Goal: Information Seeking & Learning: Learn about a topic

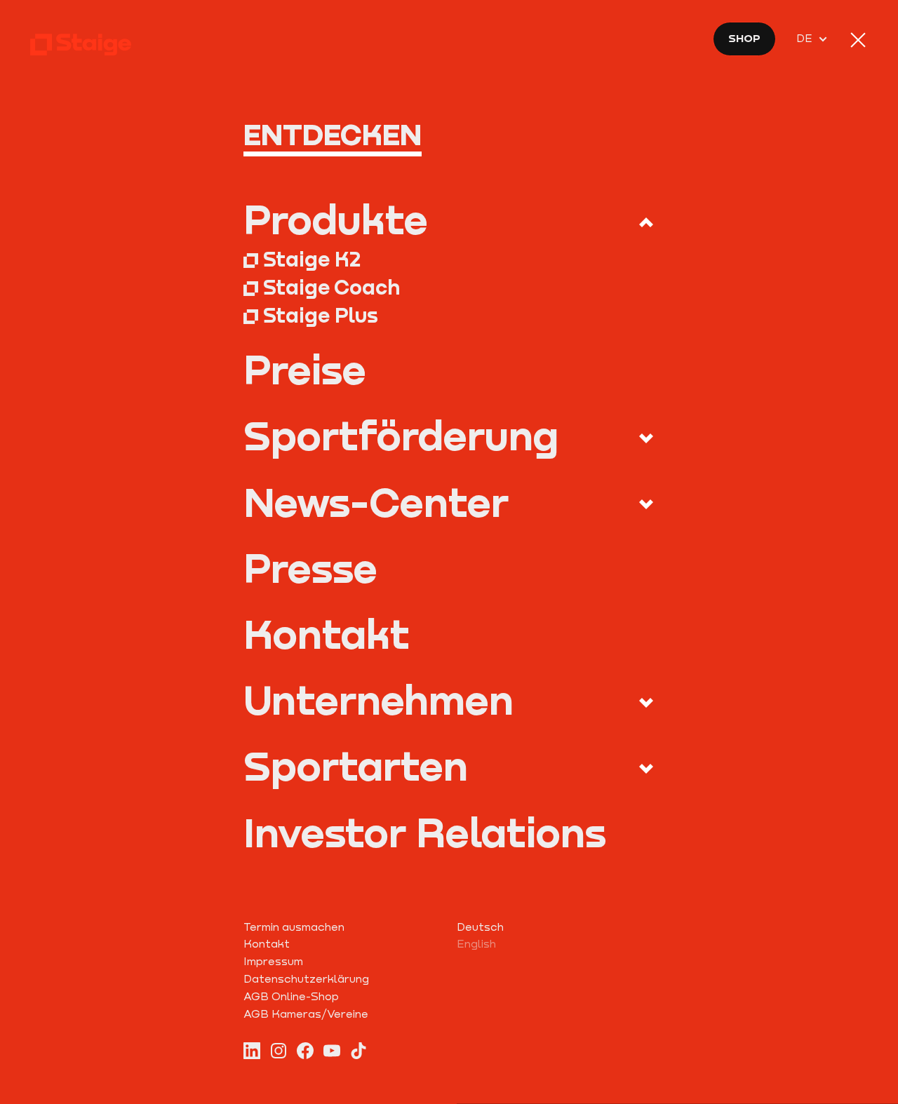
click at [842, 53] on nav "Entdecken Produkte Staige K2 Staige Coach Staige Plus Preise Blog FAQ" at bounding box center [449, 552] width 898 height 1104
click at [852, 43] on div at bounding box center [858, 40] width 20 height 20
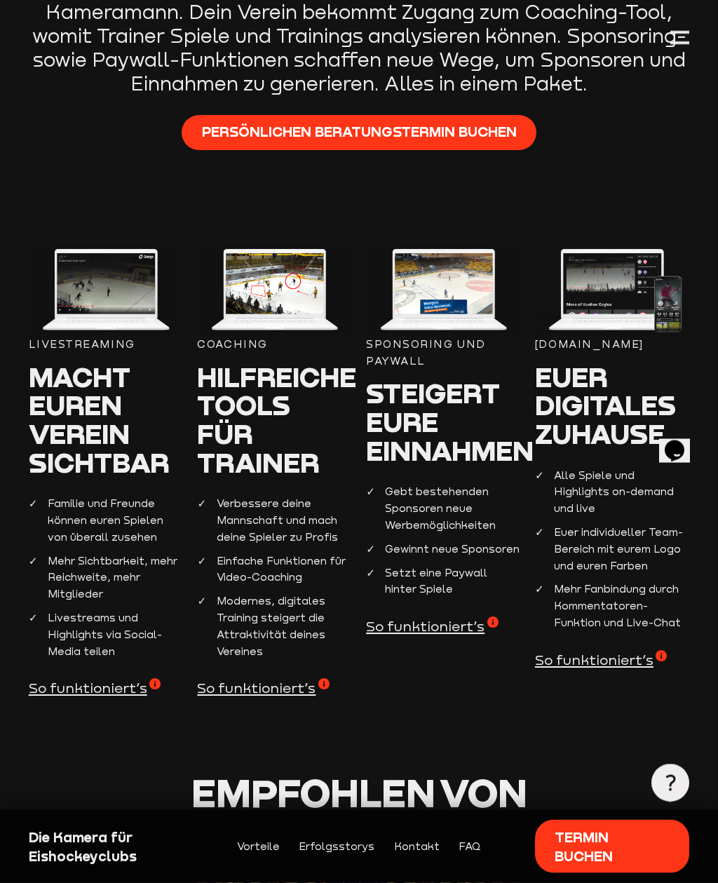
scroll to position [658, 0]
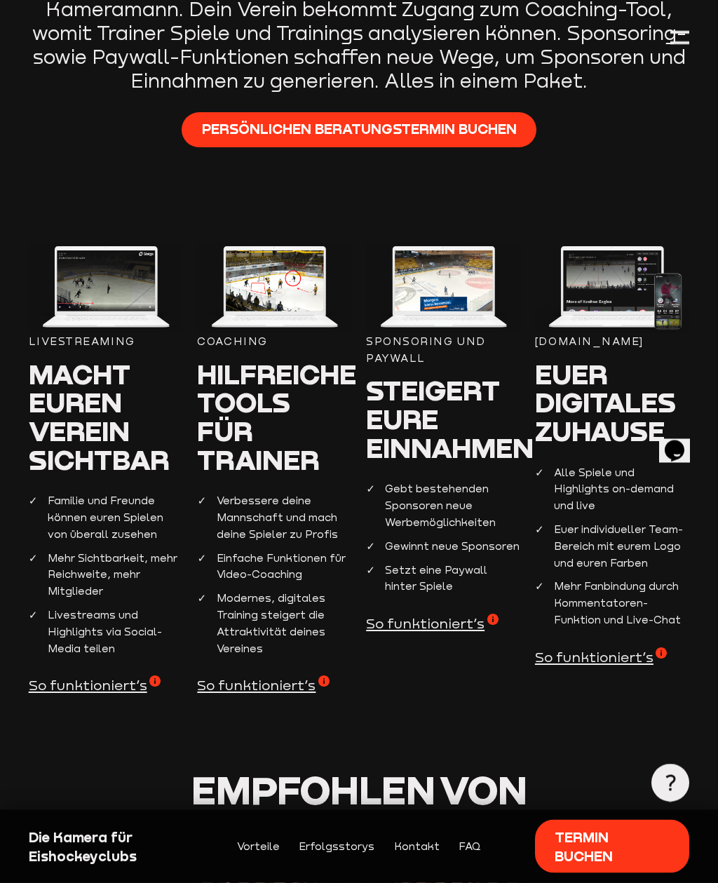
click at [50, 676] on span "So funktioniert’s" at bounding box center [95, 685] width 132 height 19
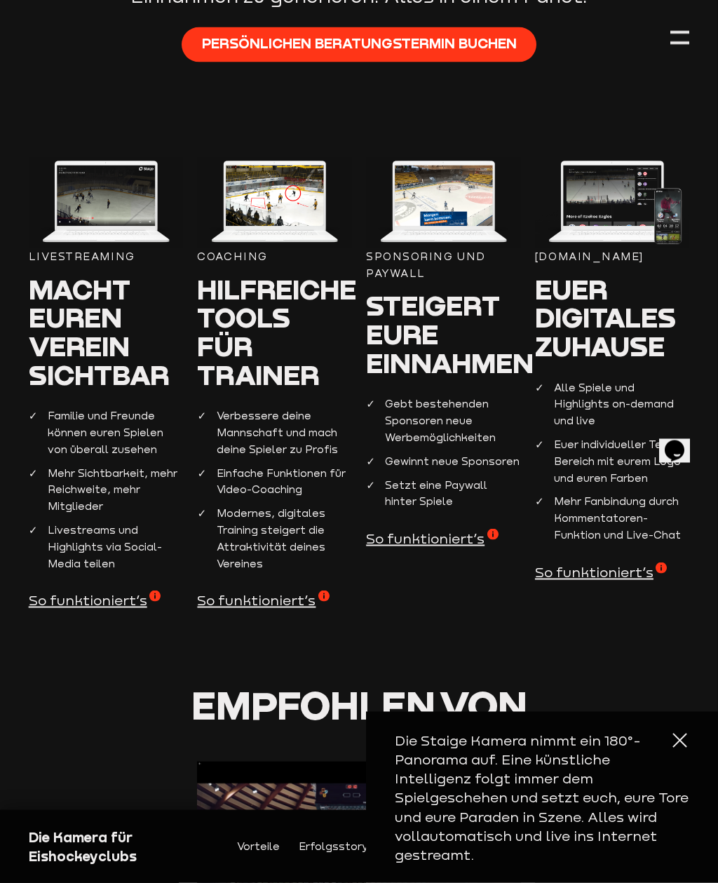
scroll to position [744, 0]
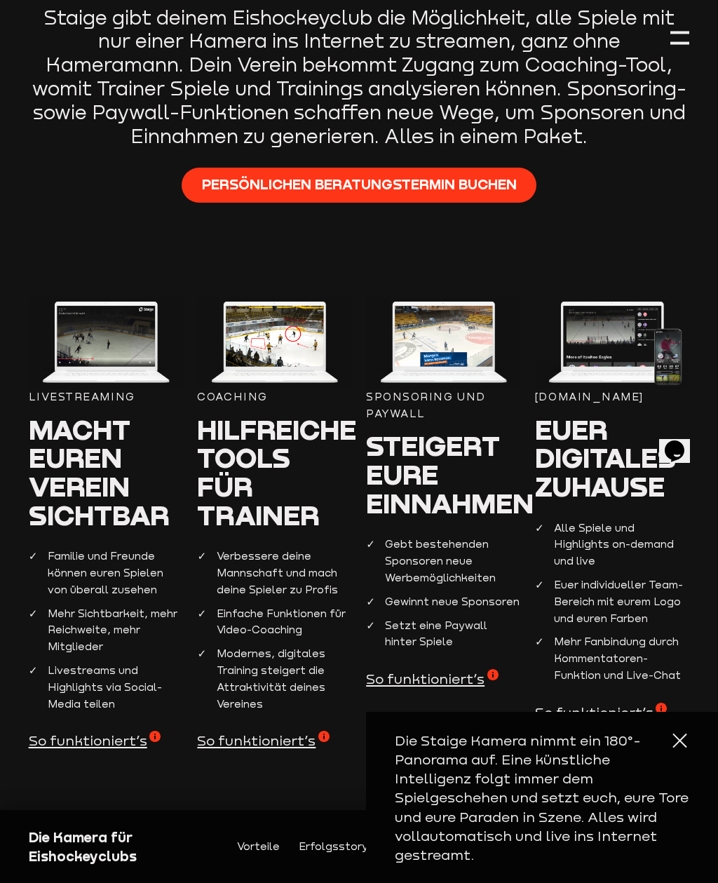
click at [74, 717] on div "Livestreaming Macht euren Verein sichtbar Familie und Freunde können euren Spie…" at bounding box center [106, 523] width 154 height 452
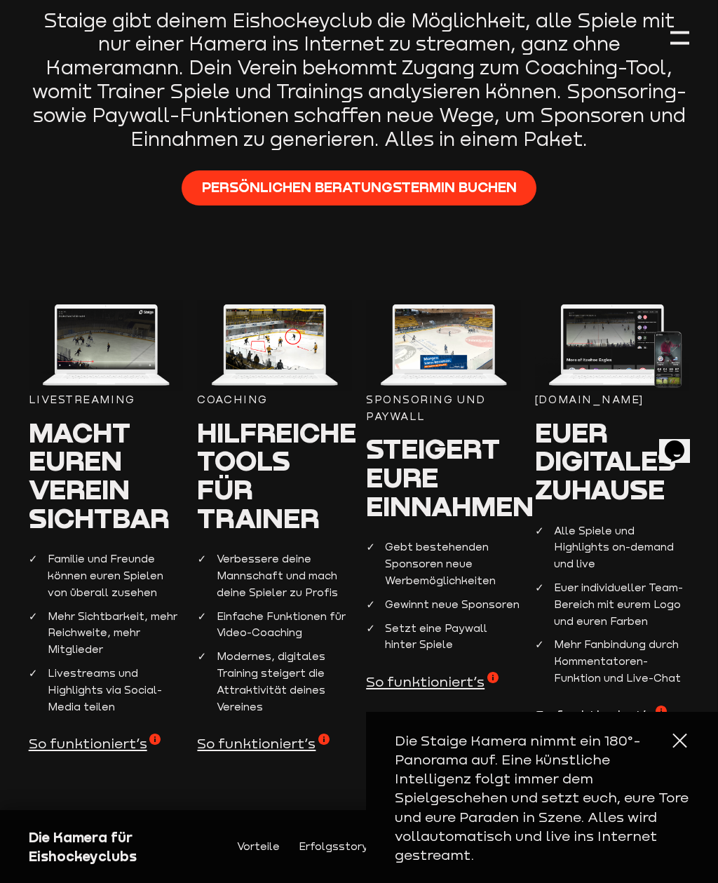
click at [72, 734] on span "So funktioniert’s" at bounding box center [95, 743] width 132 height 19
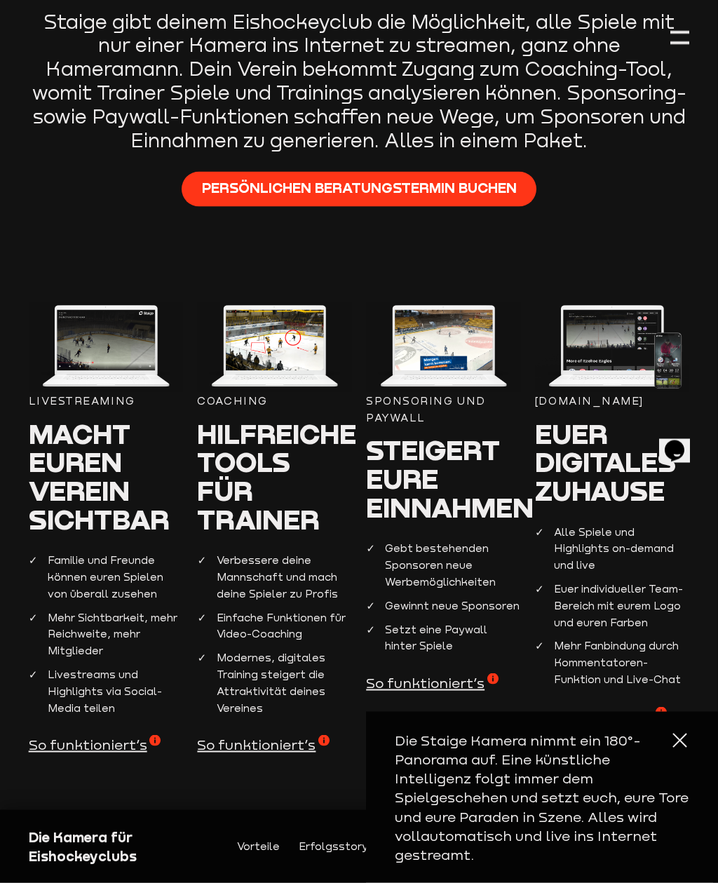
click at [69, 740] on span "So funktioniert’s" at bounding box center [95, 744] width 132 height 19
click at [69, 735] on span "So funktioniert’s" at bounding box center [95, 744] width 132 height 19
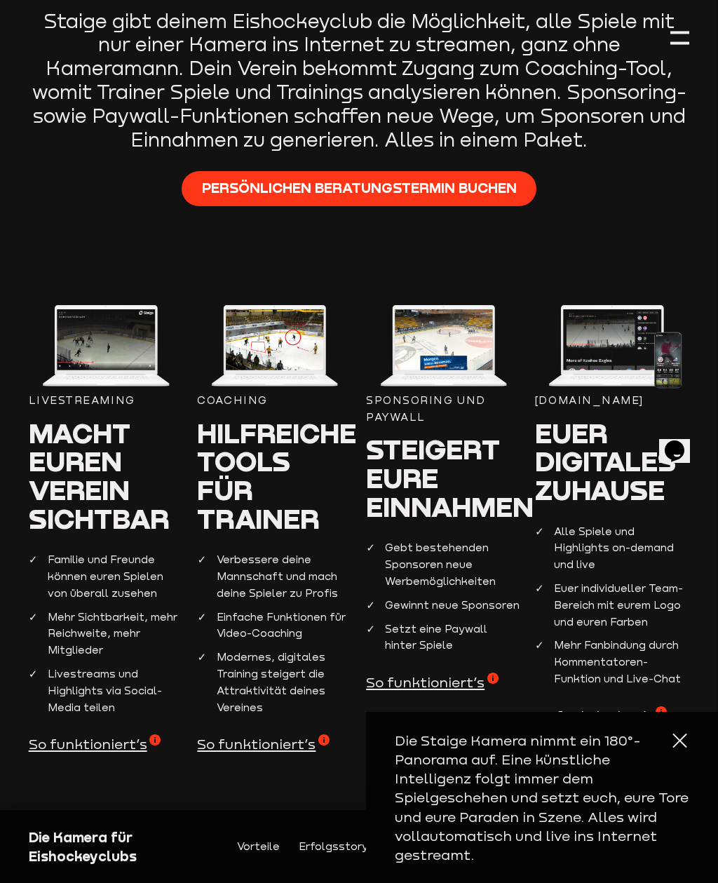
click at [67, 696] on li "Livestreams und Highlights via Social-Media teilen" at bounding box center [106, 690] width 154 height 50
click at [45, 651] on ul "Familie und Freunde können euren Spielen von überall zusehen Mehr Sichtbarkeit,…" at bounding box center [106, 633] width 154 height 164
click at [89, 416] on span "Macht euren Verein sichtbar" at bounding box center [99, 475] width 141 height 119
click at [90, 416] on span "Macht euren Verein sichtbar" at bounding box center [99, 475] width 141 height 119
click at [90, 524] on span "Macht euren Verein sichtbar" at bounding box center [99, 475] width 141 height 119
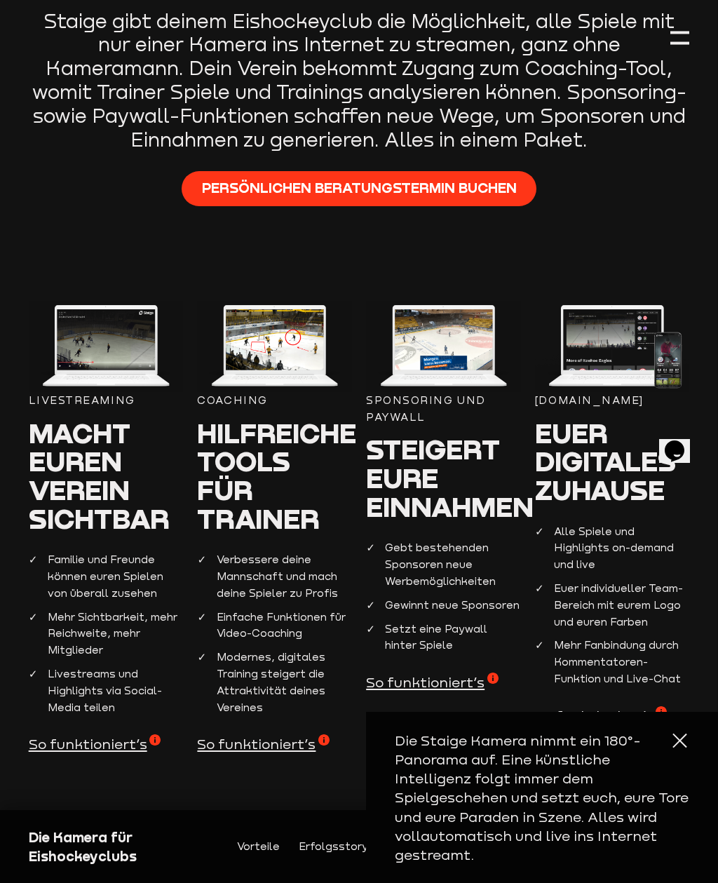
click at [95, 596] on ul "Familie und Freunde können euren Spielen von überall zusehen Mehr Sichtbarkeit,…" at bounding box center [106, 633] width 154 height 164
click at [88, 649] on ul "Familie und Freunde können euren Spielen von überall zusehen Mehr Sichtbarkeit,…" at bounding box center [106, 633] width 154 height 164
click at [71, 711] on div "Livestreaming Macht euren Verein sichtbar Familie und Freunde können euren Spie…" at bounding box center [106, 527] width 154 height 452
click at [690, 747] on aside "Die Staige Kamera nimmt ein 180°-Panorama auf. Eine künstliche Intelligenz folg…" at bounding box center [542, 797] width 352 height 171
click at [688, 750] on div at bounding box center [679, 740] width 19 height 19
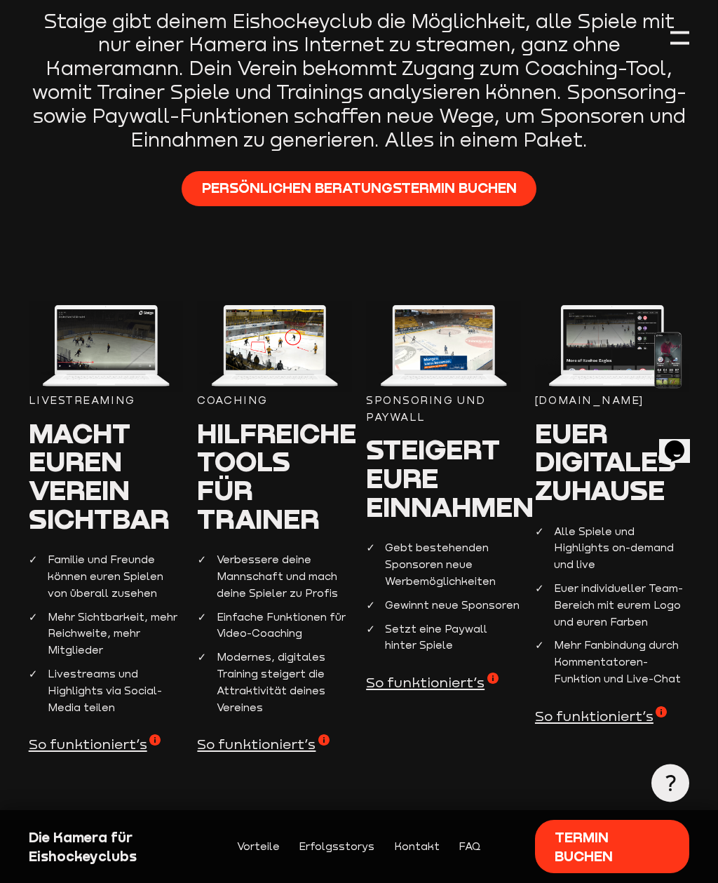
click at [680, 757] on section "Livestreaming Macht euren Verein sichtbar Familie und Freunde können euren Spie…" at bounding box center [359, 565] width 661 height 529
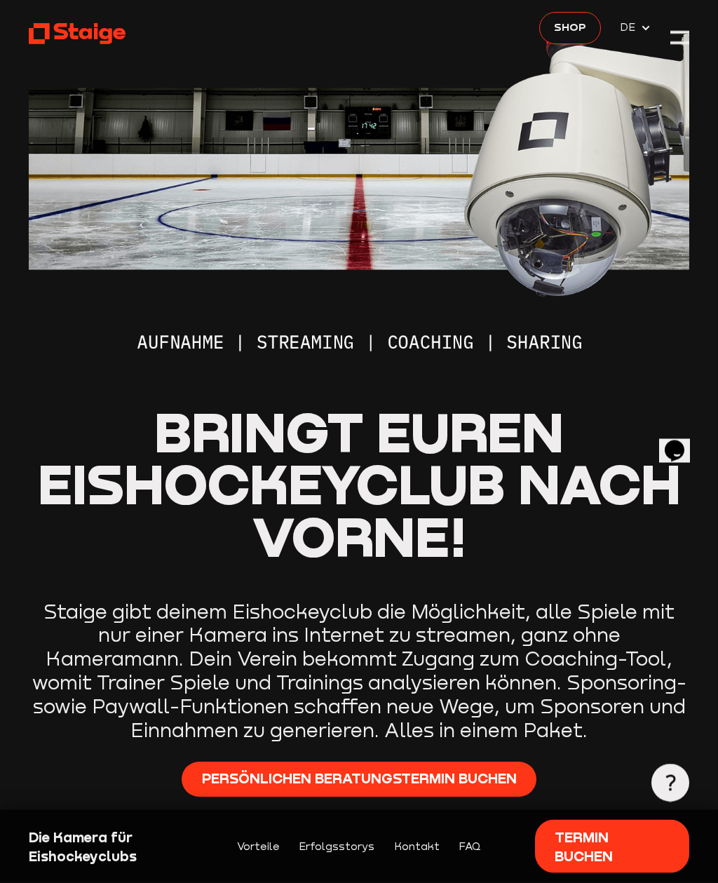
scroll to position [0, 0]
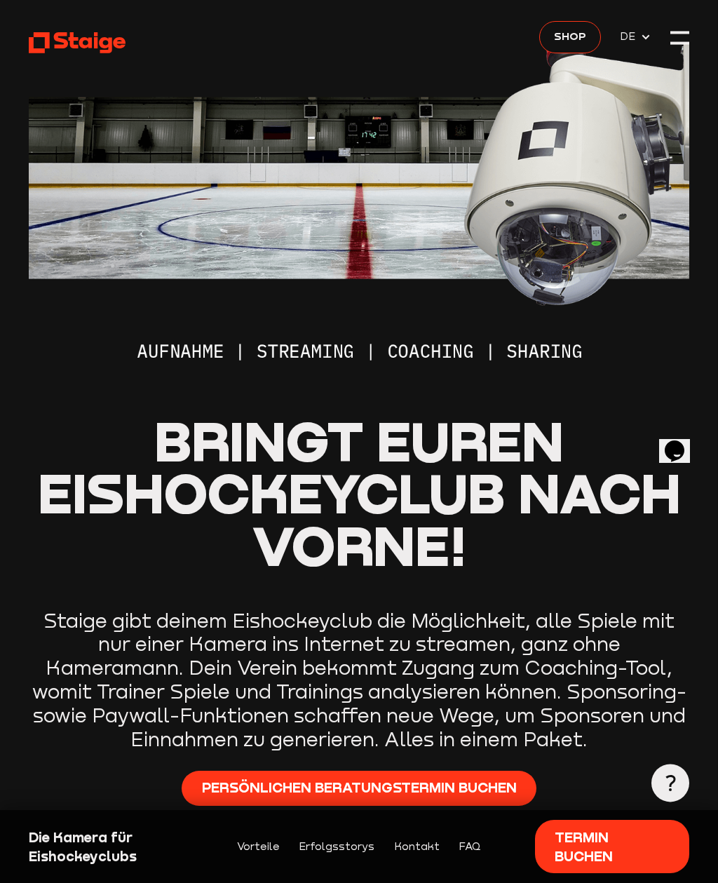
click at [677, 41] on div at bounding box center [679, 38] width 19 height 19
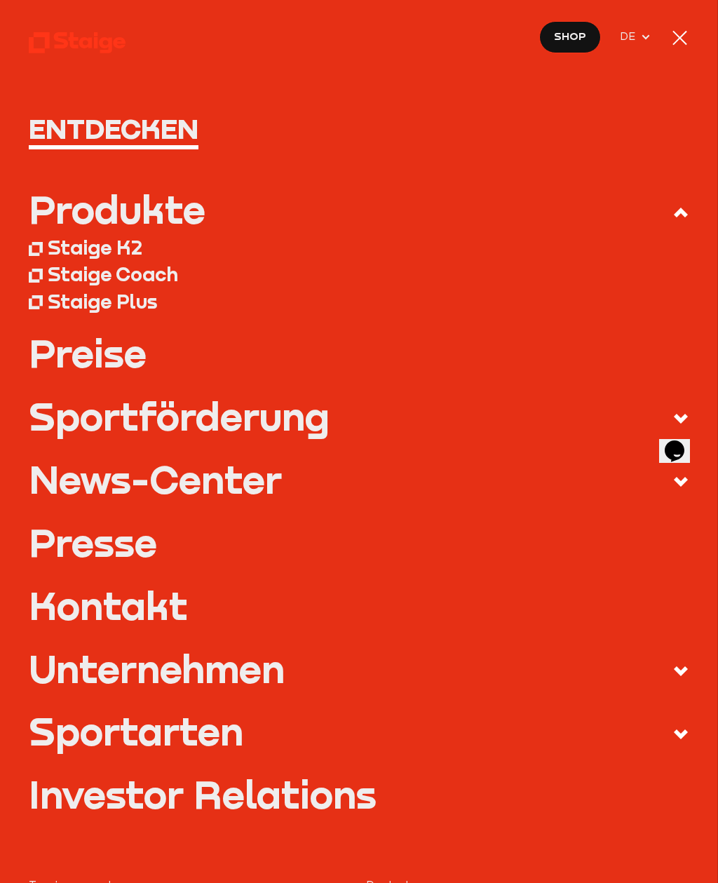
click at [258, 735] on label "Sportarten" at bounding box center [359, 734] width 661 height 44
click at [0, 0] on input "Sportarten" at bounding box center [0, 0] width 0 height 0
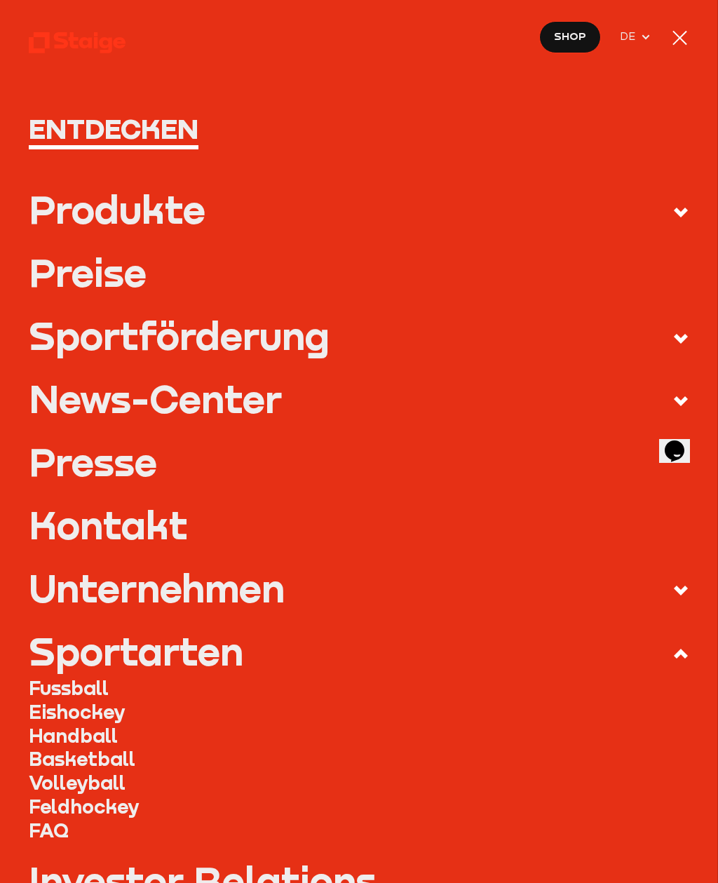
click at [103, 715] on link "Eishockey" at bounding box center [359, 712] width 661 height 24
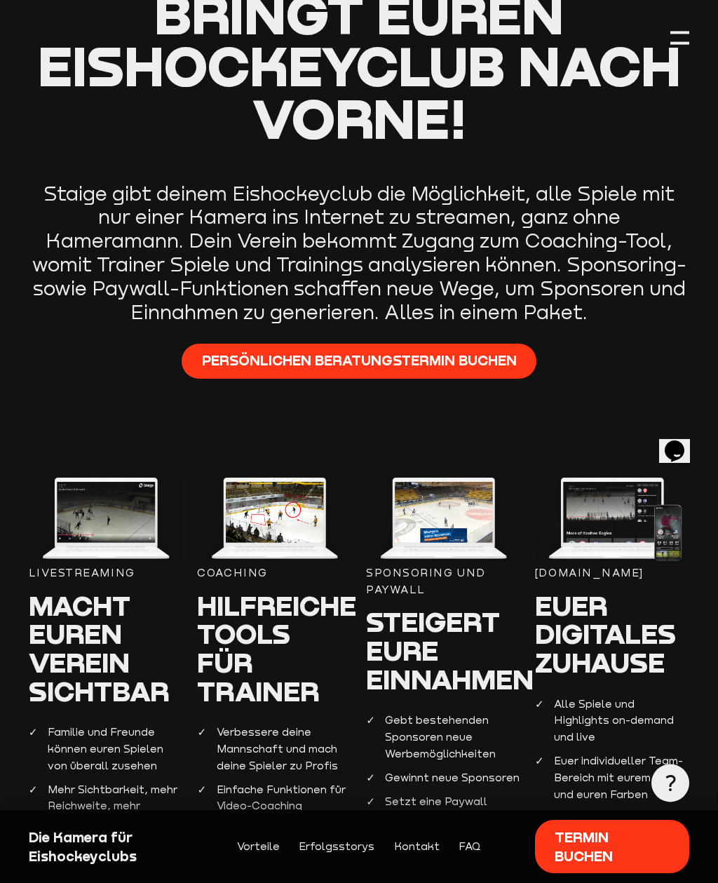
scroll to position [464, 0]
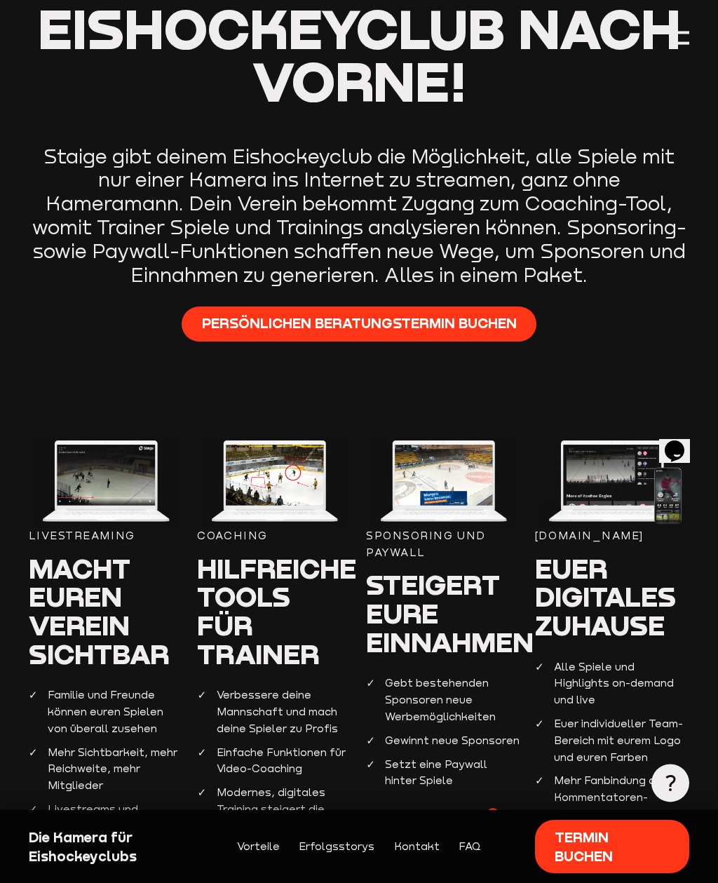
click at [547, 507] on img at bounding box center [612, 481] width 154 height 91
click at [619, 480] on img at bounding box center [612, 481] width 154 height 91
click at [614, 498] on img at bounding box center [612, 481] width 154 height 91
click at [607, 507] on img at bounding box center [612, 481] width 154 height 91
click at [609, 504] on img at bounding box center [612, 481] width 154 height 91
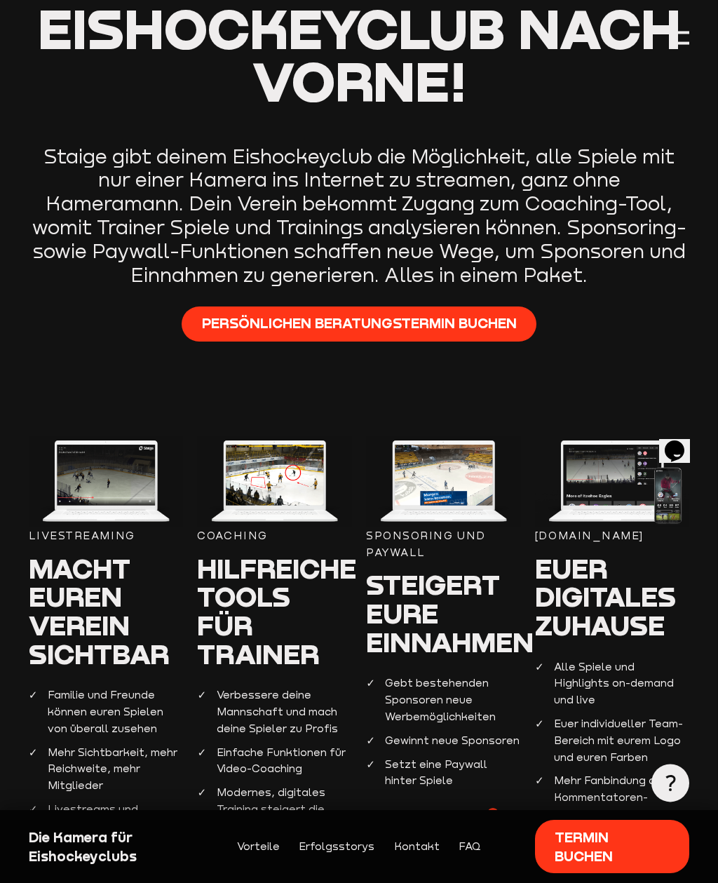
click at [124, 480] on img at bounding box center [106, 481] width 154 height 91
click at [90, 604] on span "Macht euren Verein sichtbar" at bounding box center [99, 610] width 141 height 119
click at [92, 687] on li "Familie und Freunde können euren Spielen von überall zusehen" at bounding box center [106, 712] width 154 height 50
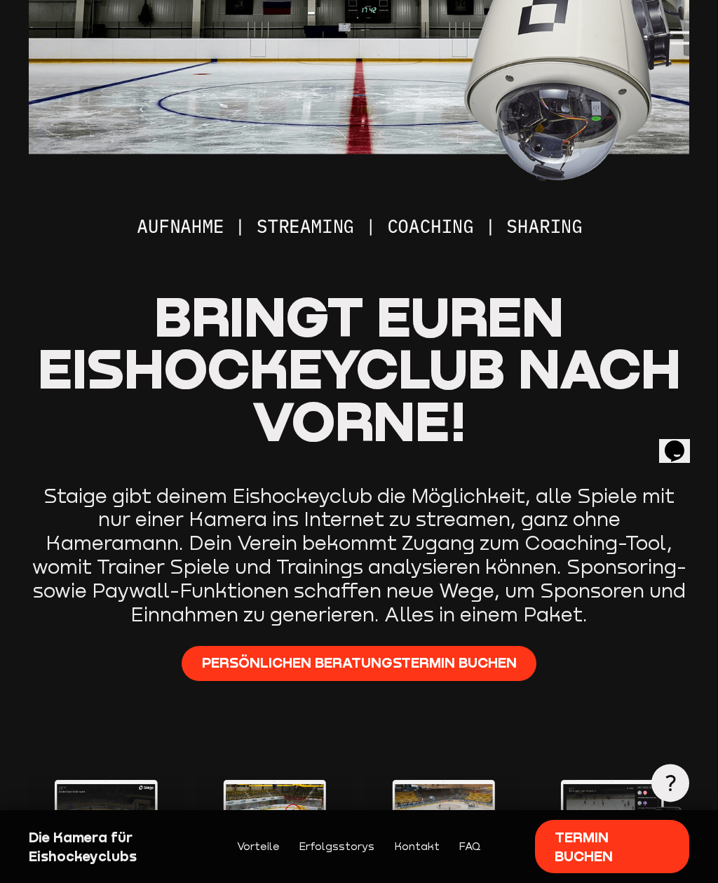
scroll to position [0, 0]
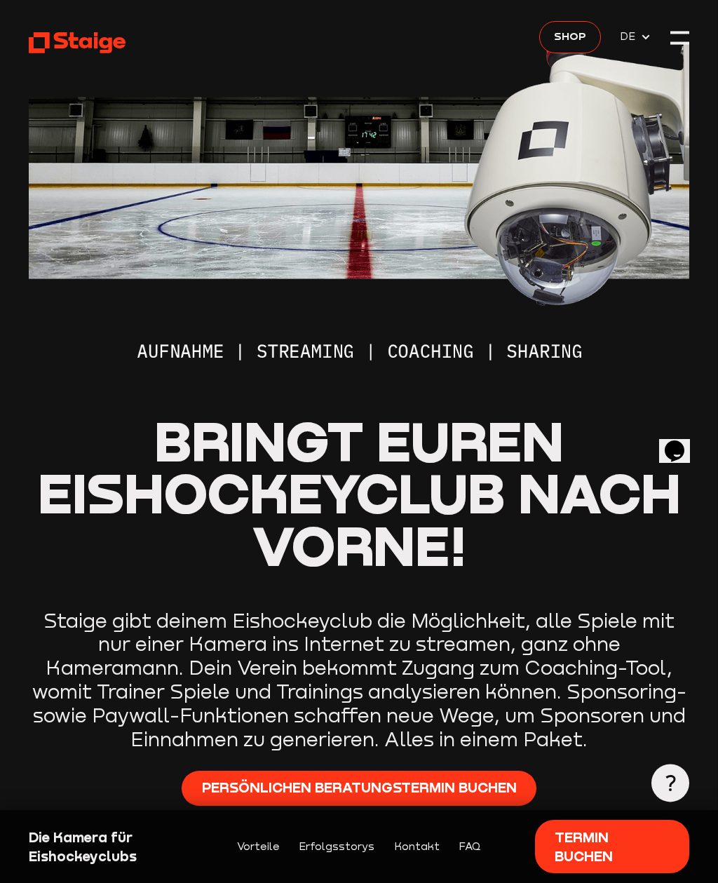
click at [684, 36] on div at bounding box center [679, 38] width 19 height 19
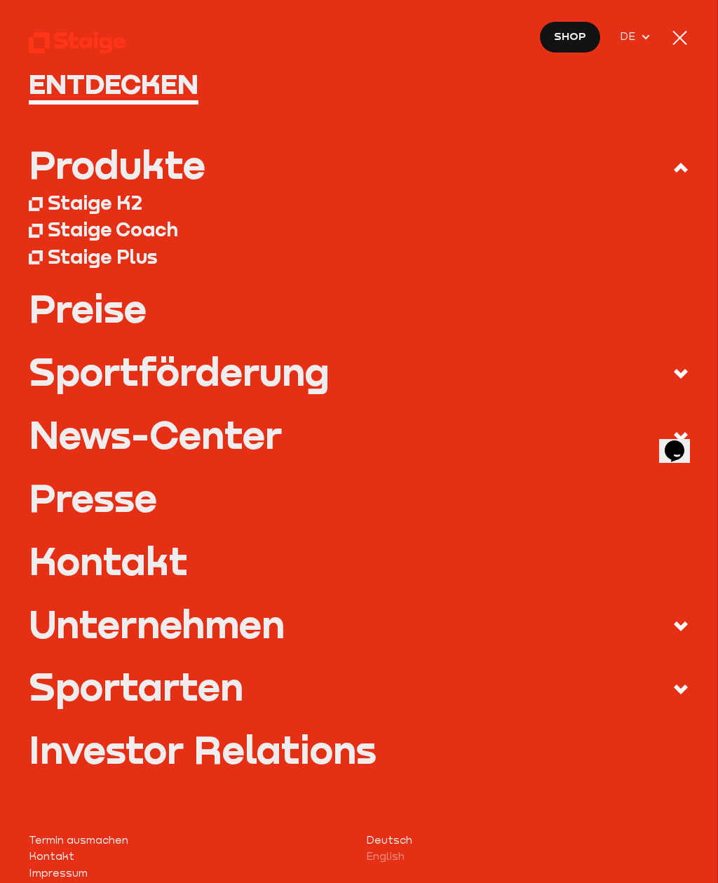
scroll to position [42, 0]
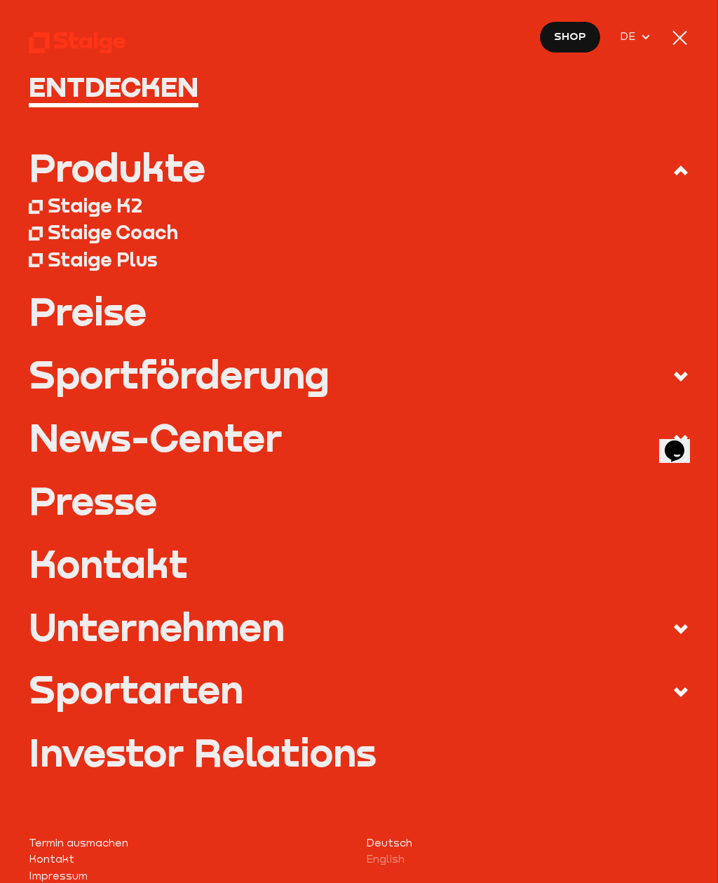
click at [328, 154] on label "Produkte" at bounding box center [359, 170] width 661 height 44
click at [0, 0] on input "Produkte" at bounding box center [0, 0] width 0 height 0
click at [689, 34] on div at bounding box center [679, 38] width 19 height 19
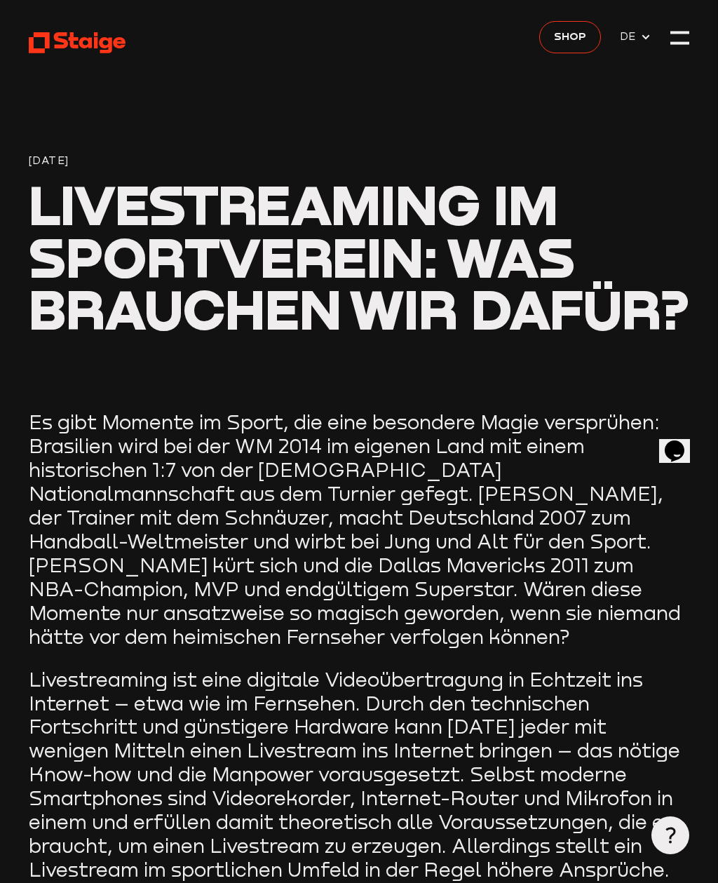
click at [674, 60] on section "[DATE] Livestreaming im Sportverein: Was brauchen wir dafür?" at bounding box center [359, 205] width 661 height 411
click at [689, 32] on div at bounding box center [679, 33] width 19 height 3
